Goal: Task Accomplishment & Management: Manage account settings

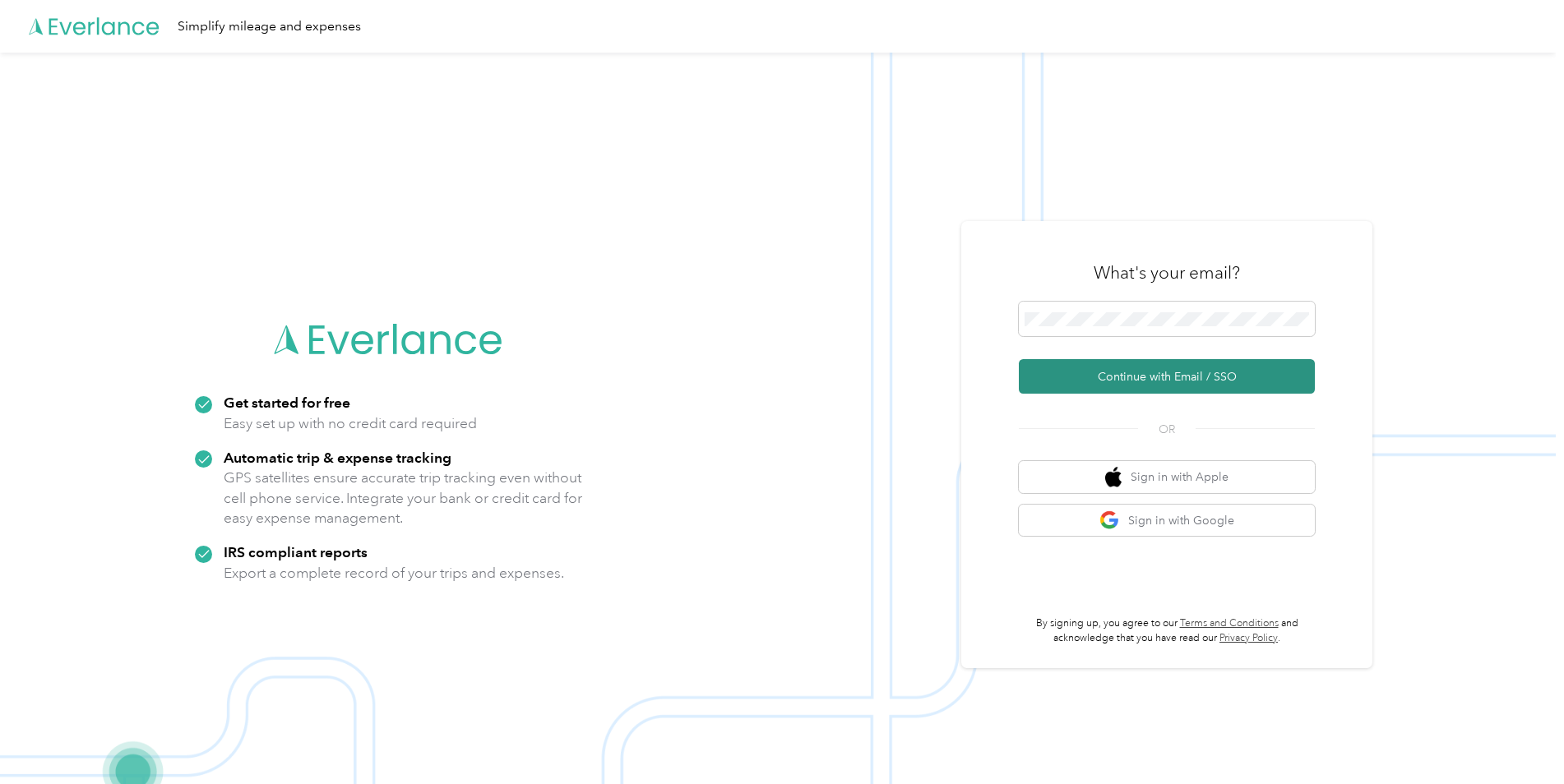
click at [1195, 381] on button "Continue with Email / SSO" at bounding box center [1167, 376] width 296 height 35
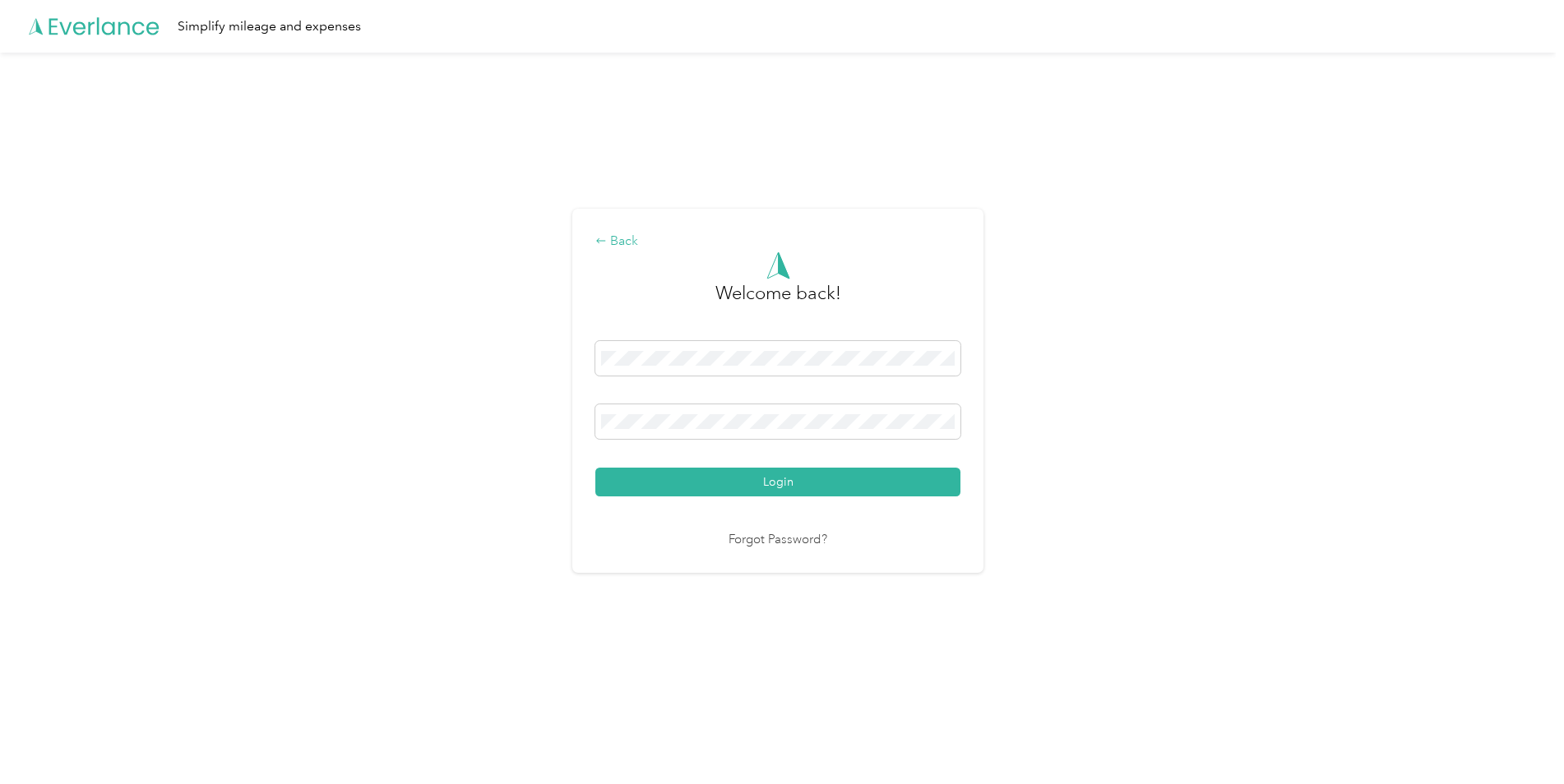
click at [616, 245] on div "Back" at bounding box center [777, 242] width 365 height 20
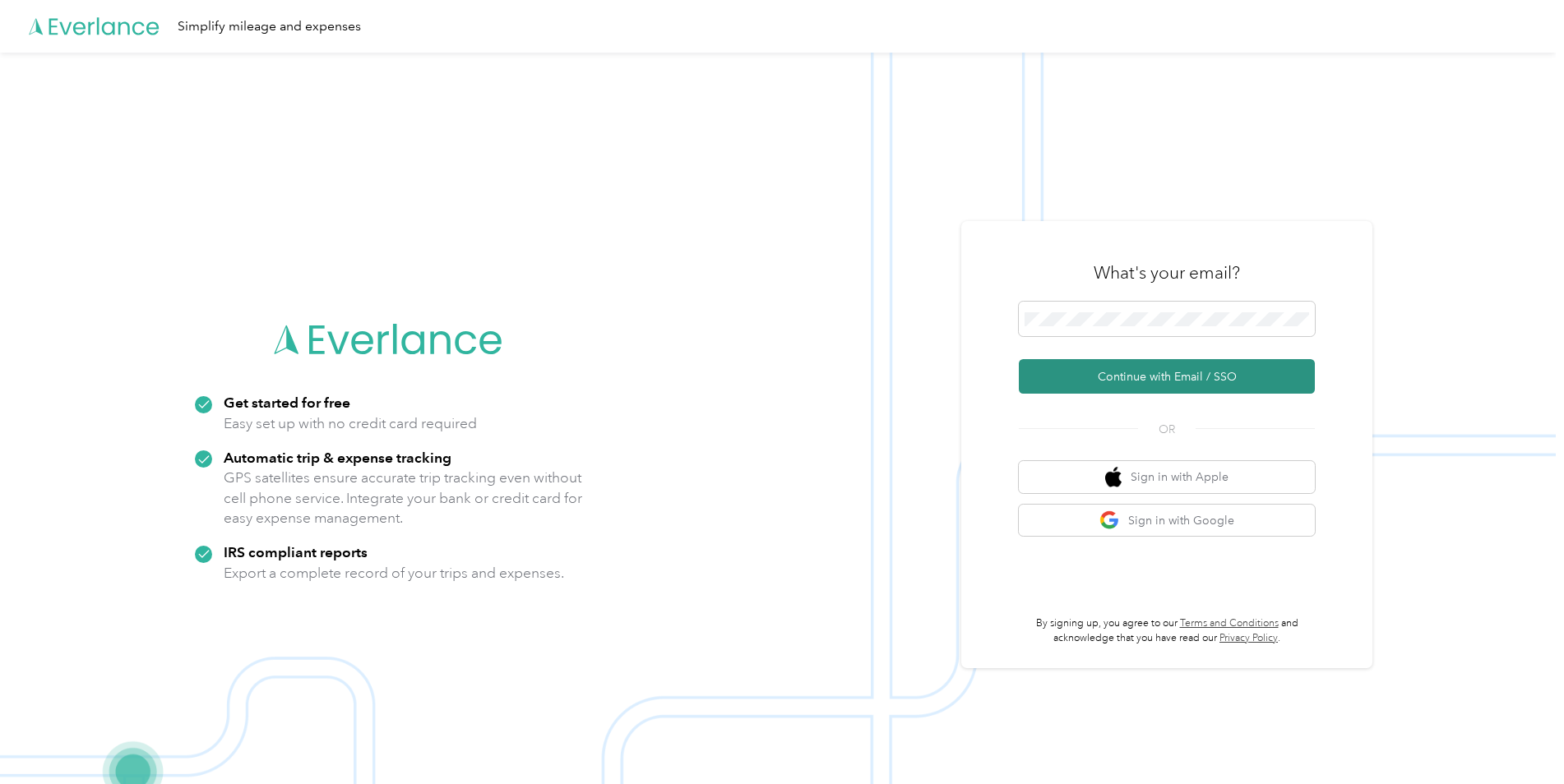
click at [1267, 378] on button "Continue with Email / SSO" at bounding box center [1167, 376] width 296 height 35
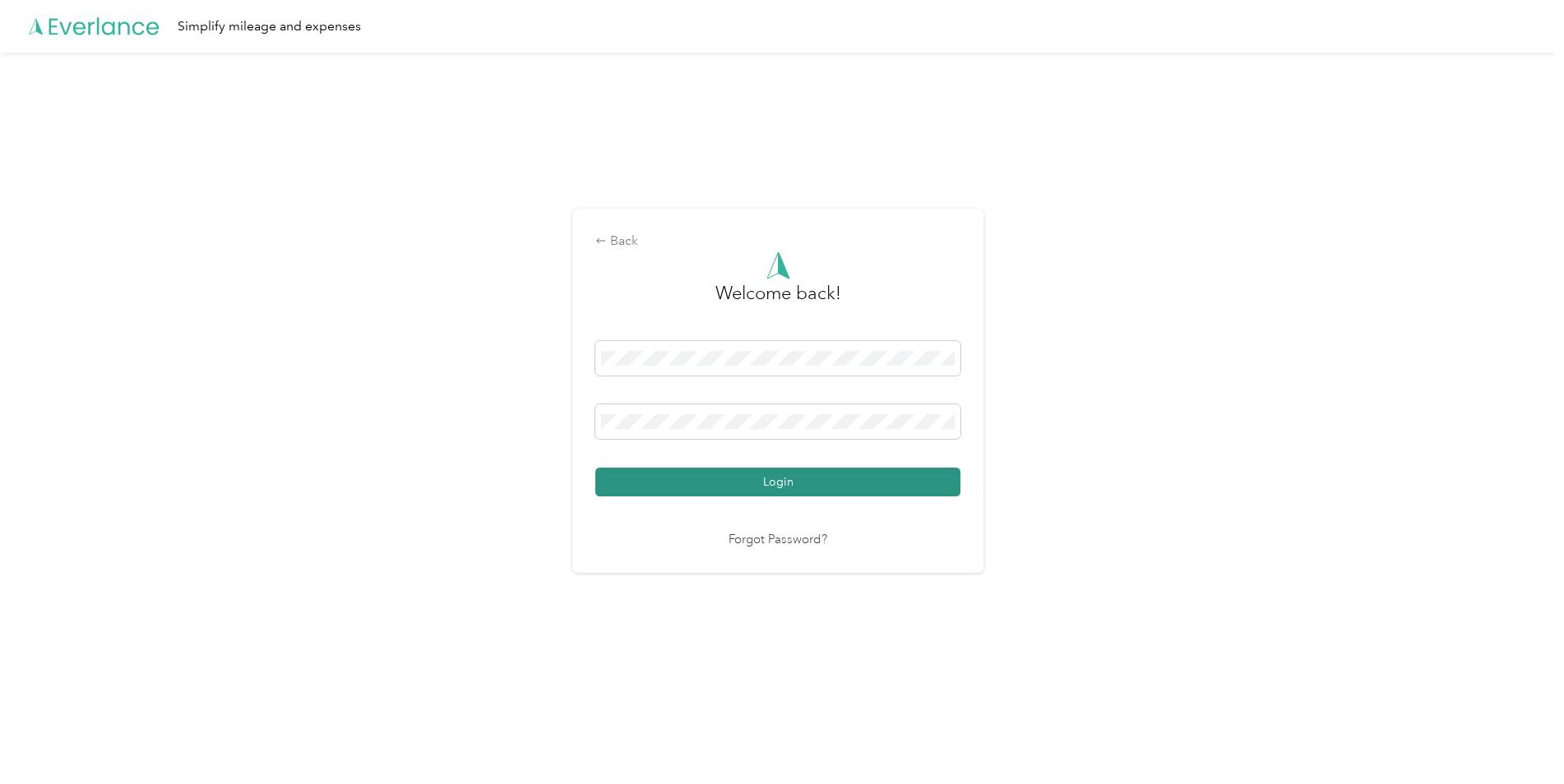
click at [787, 488] on button "Login" at bounding box center [777, 482] width 365 height 28
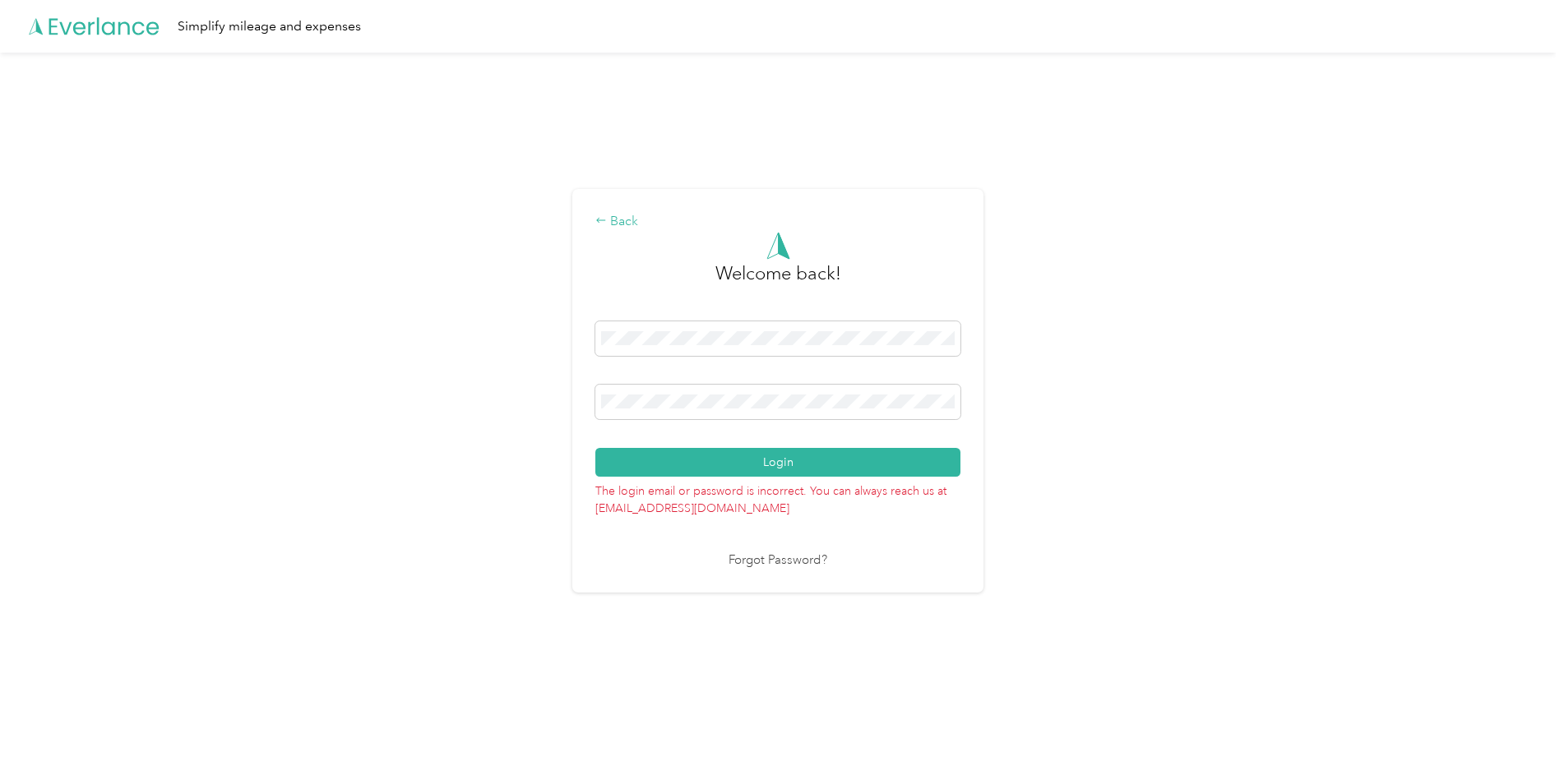
click at [606, 230] on div "Back" at bounding box center [777, 222] width 365 height 20
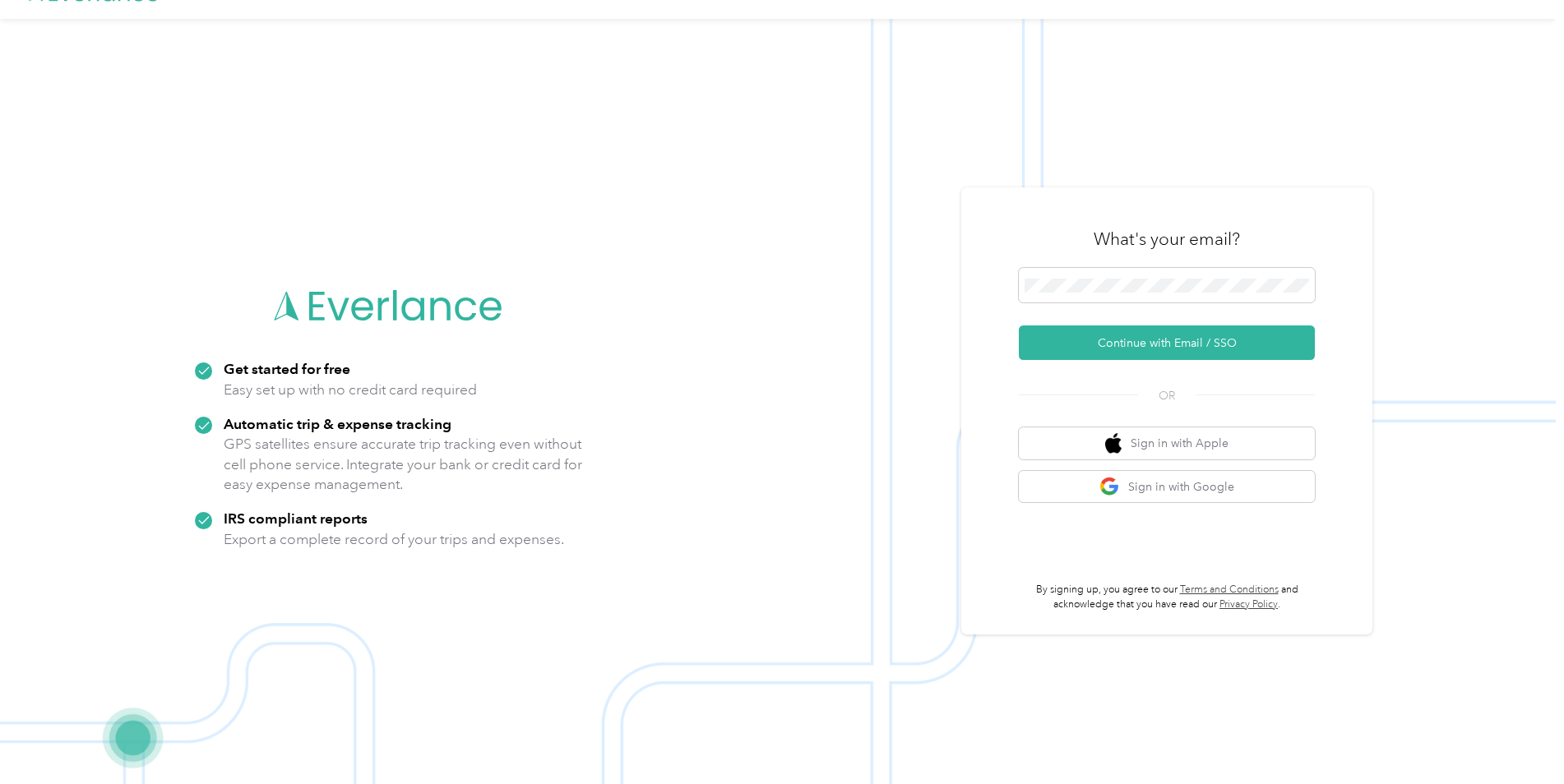
scroll to position [52, 0]
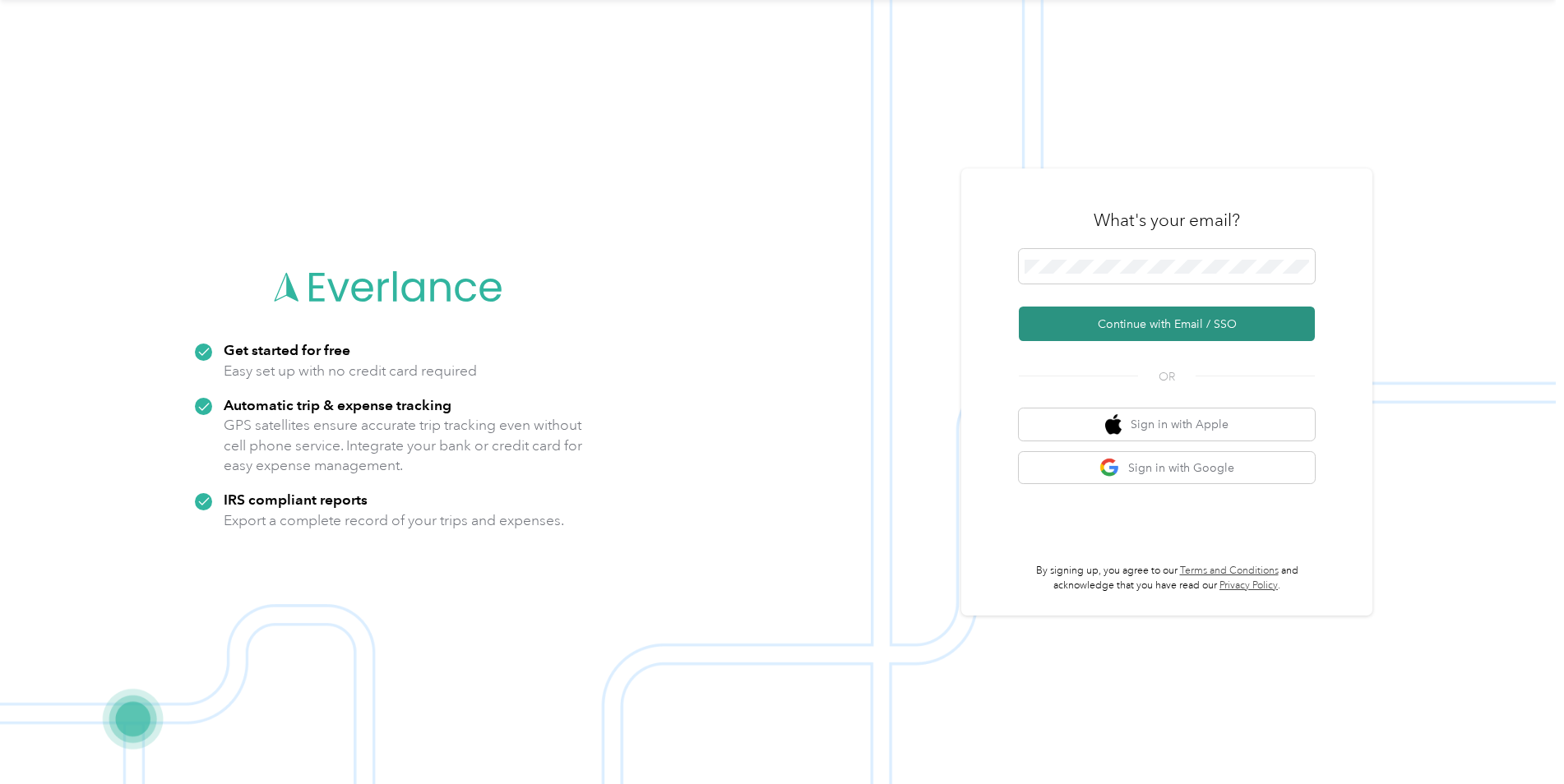
click at [1247, 326] on button "Continue with Email / SSO" at bounding box center [1167, 324] width 296 height 35
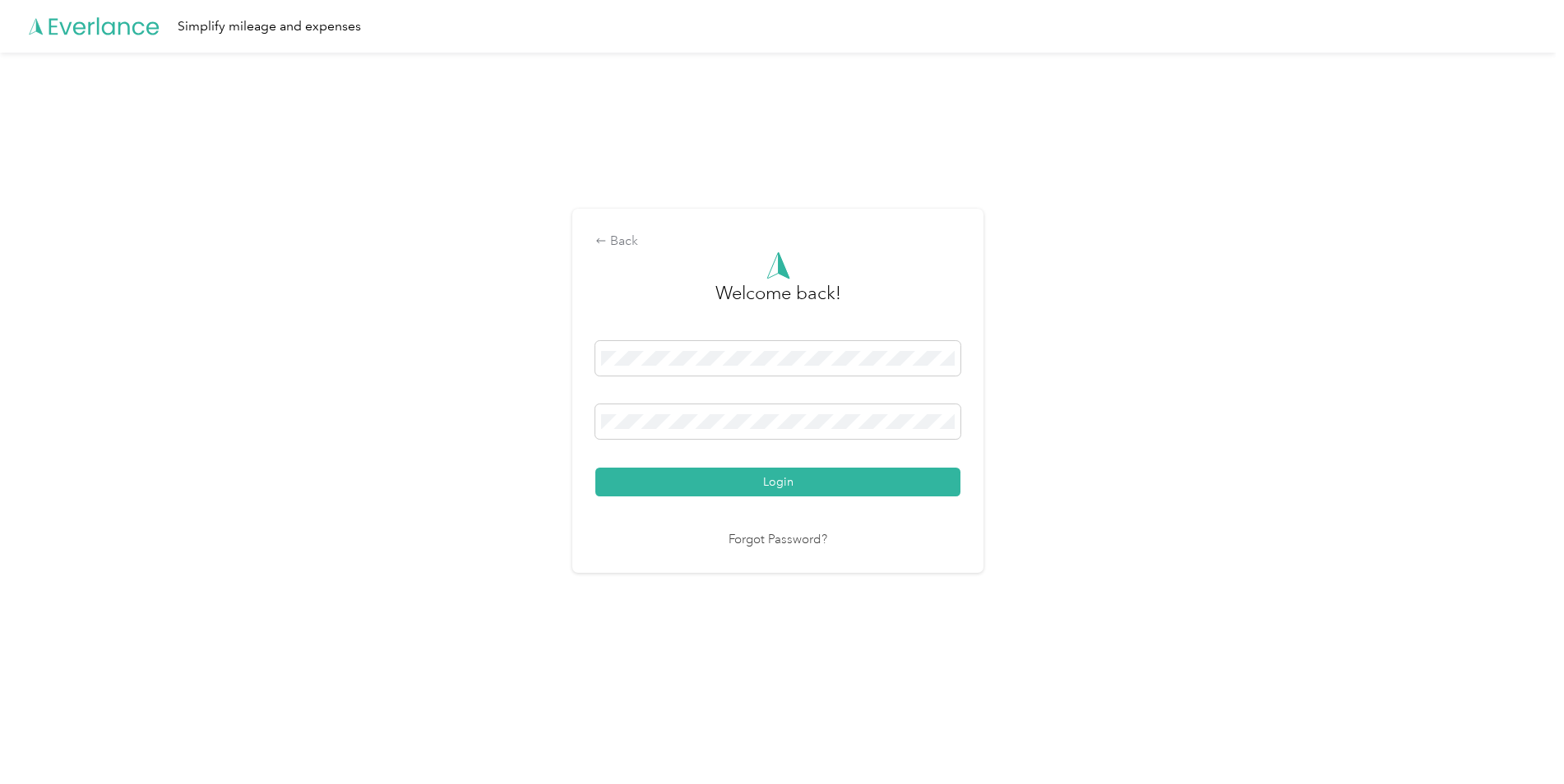
click at [796, 540] on link "Forgot Password?" at bounding box center [777, 540] width 99 height 19
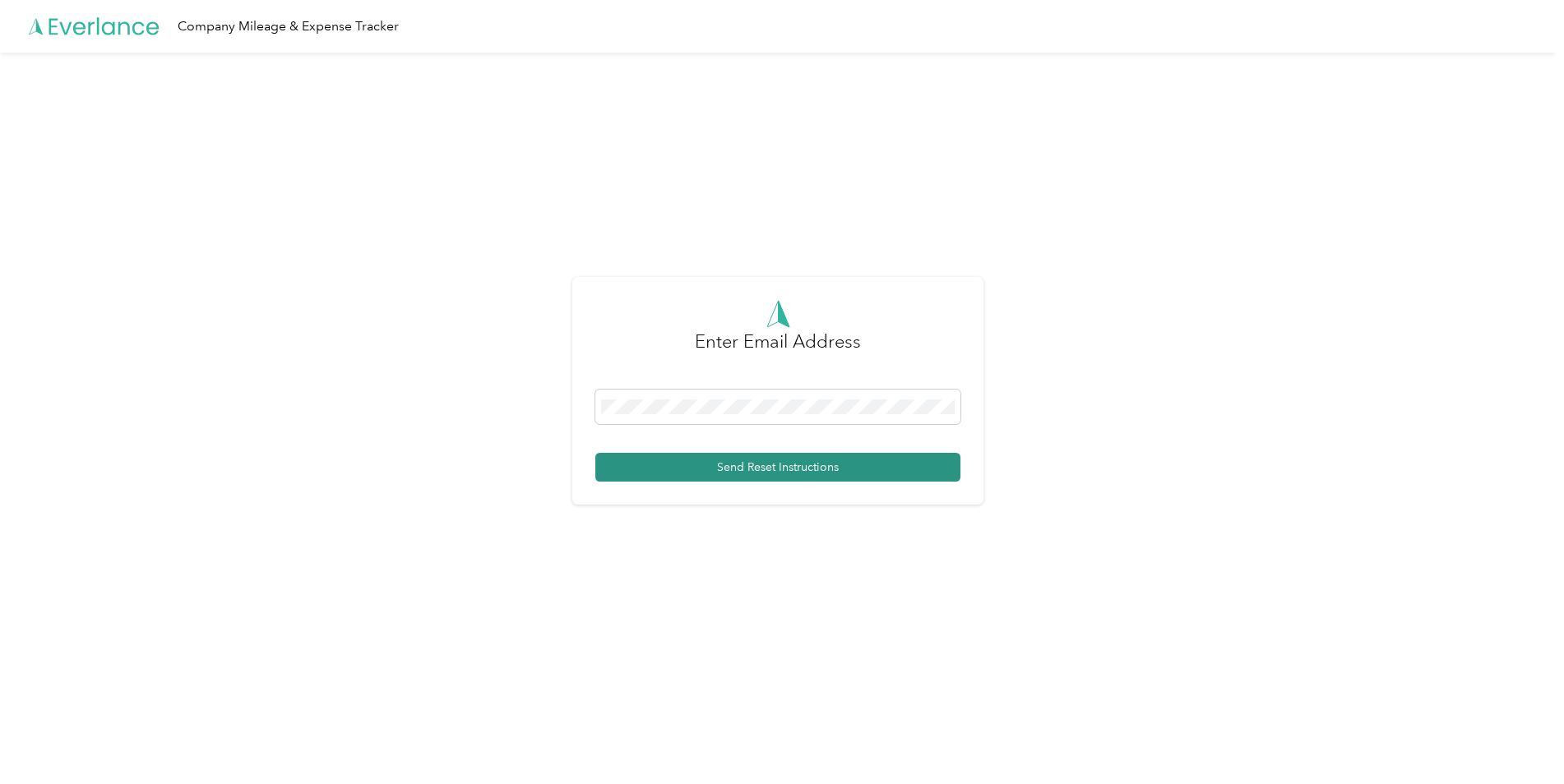
click at [801, 474] on button "Send Reset Instructions" at bounding box center [777, 467] width 365 height 28
